Goal: Navigation & Orientation: Understand site structure

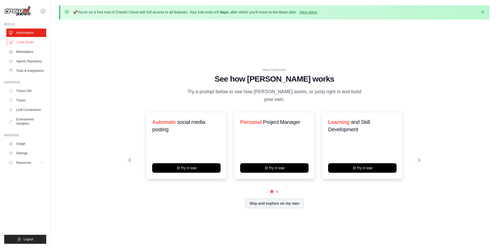
click at [23, 42] on link "Crew Studio" at bounding box center [27, 42] width 40 height 8
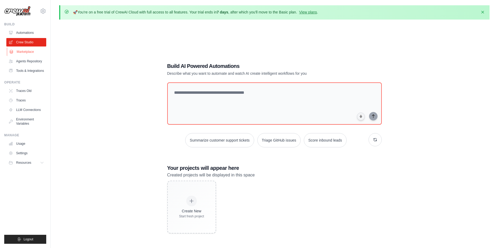
click at [23, 52] on link "Marketplace" at bounding box center [27, 52] width 40 height 8
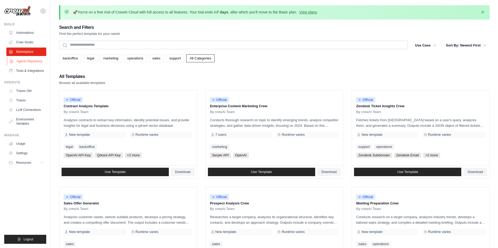
click at [23, 61] on link "Agents Repository" at bounding box center [27, 61] width 40 height 8
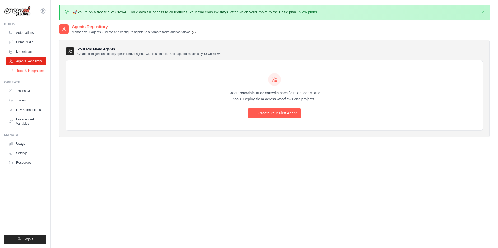
click at [21, 71] on link "Tools & Integrations" at bounding box center [27, 71] width 40 height 8
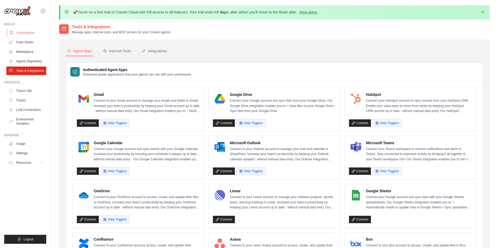
click at [27, 33] on link "Automations" at bounding box center [27, 33] width 40 height 8
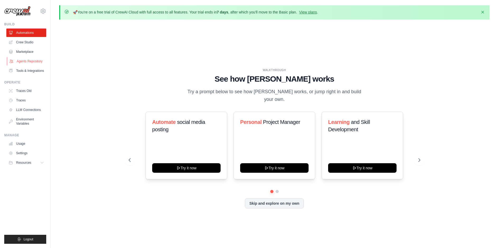
click at [26, 60] on link "Agents Repository" at bounding box center [27, 61] width 40 height 8
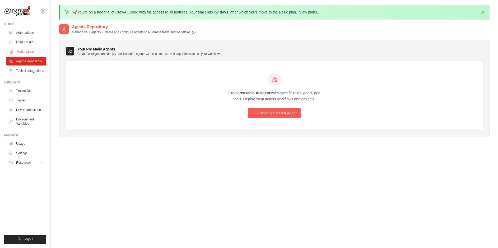
click at [23, 52] on link "Marketplace" at bounding box center [27, 52] width 40 height 8
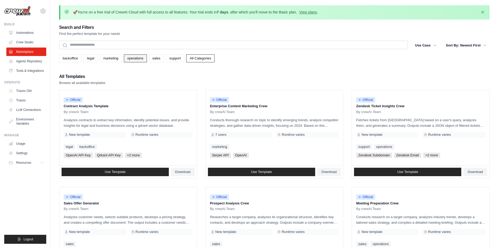
click at [141, 57] on link "operations" at bounding box center [135, 58] width 23 height 8
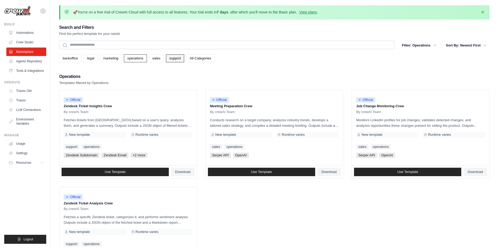
click at [182, 57] on link "support" at bounding box center [175, 58] width 18 height 8
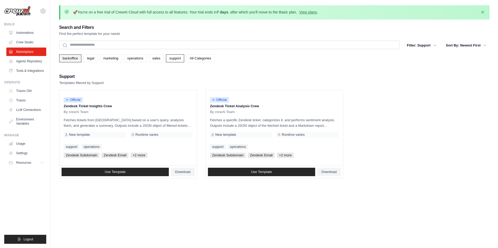
click at [75, 58] on link "backoffice" at bounding box center [70, 58] width 22 height 8
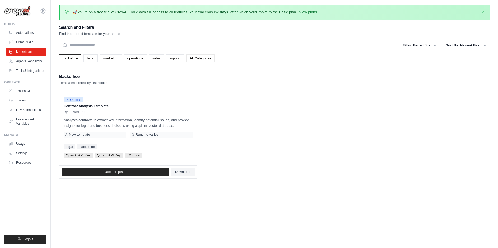
click at [215, 58] on link "All Categories" at bounding box center [200, 58] width 28 height 8
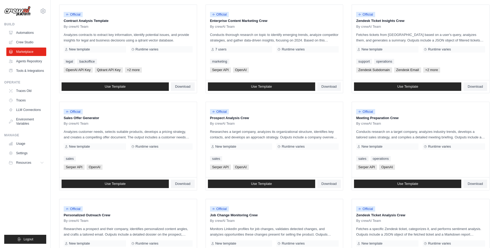
scroll to position [260, 0]
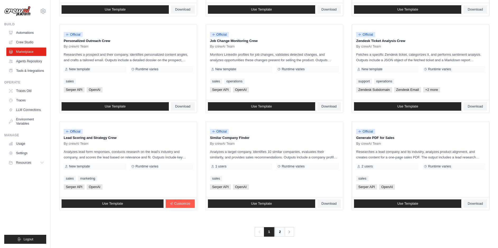
click at [282, 231] on link "2" at bounding box center [280, 232] width 11 height 10
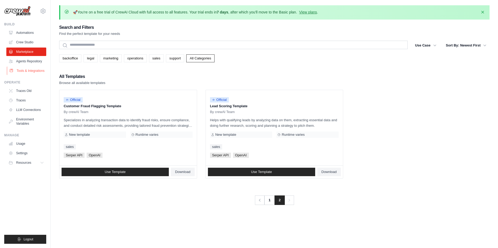
click at [21, 75] on link "Tools & Integrations" at bounding box center [27, 71] width 40 height 8
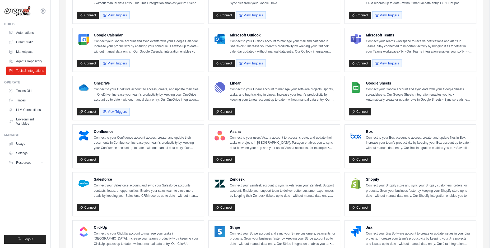
scroll to position [98, 0]
